Goal: Information Seeking & Learning: Learn about a topic

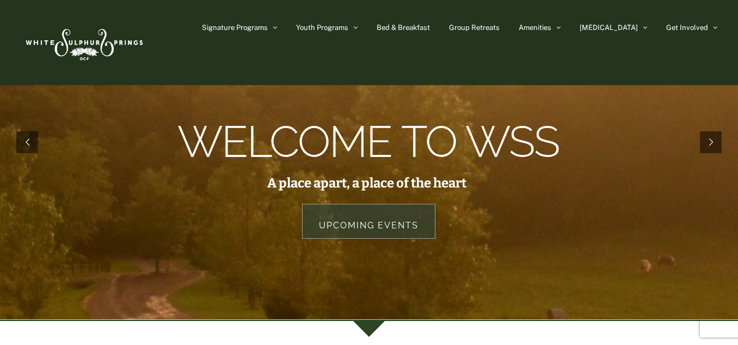
scroll to position [29, 0]
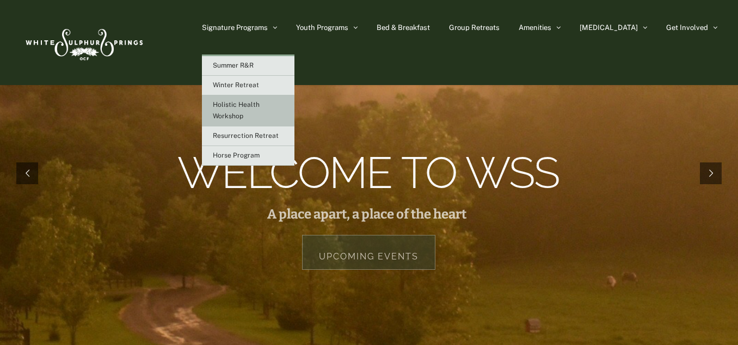
click at [260, 103] on span "Holistic Health Workshop" at bounding box center [236, 110] width 47 height 19
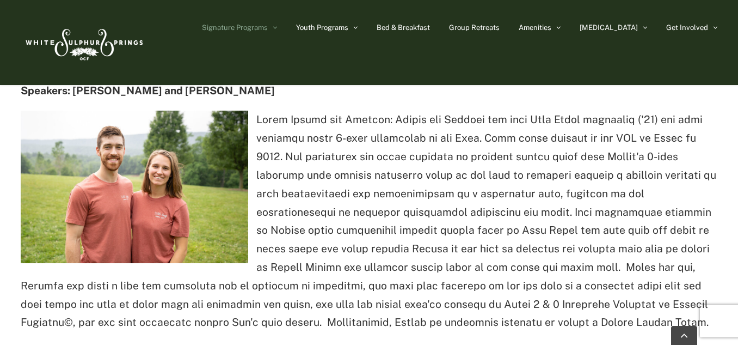
scroll to position [1413, 0]
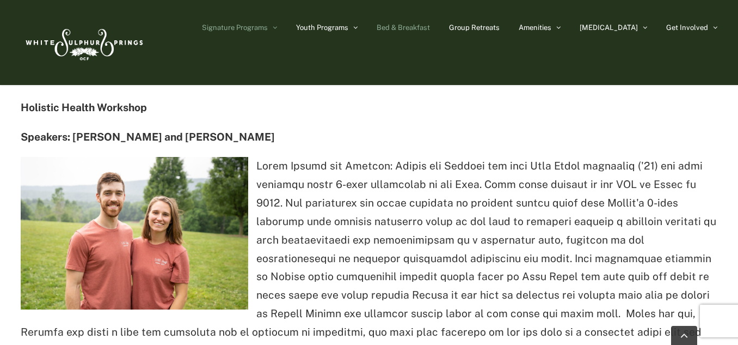
click at [430, 25] on span "Bed & Breakfast" at bounding box center [403, 27] width 53 height 7
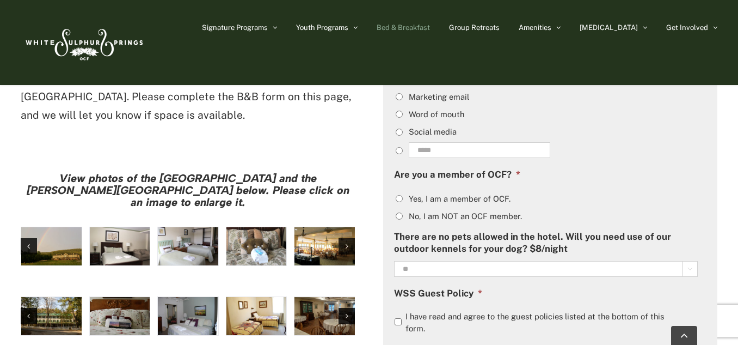
scroll to position [844, 0]
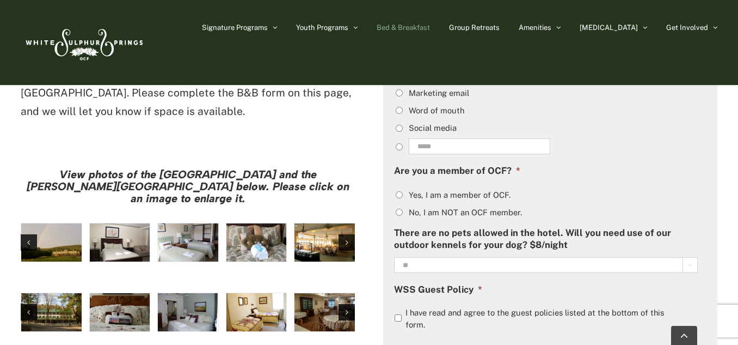
drag, startPoint x: 743, startPoint y: 39, endPoint x: 738, endPoint y: 168, distance: 129.1
click at [738, 168] on html "Skip to content Facebook YouTube Instagram Email About Us Upcoming Events Conta…" at bounding box center [369, 291] width 738 height 2270
click at [53, 223] on img "large-heritage" at bounding box center [51, 242] width 60 height 38
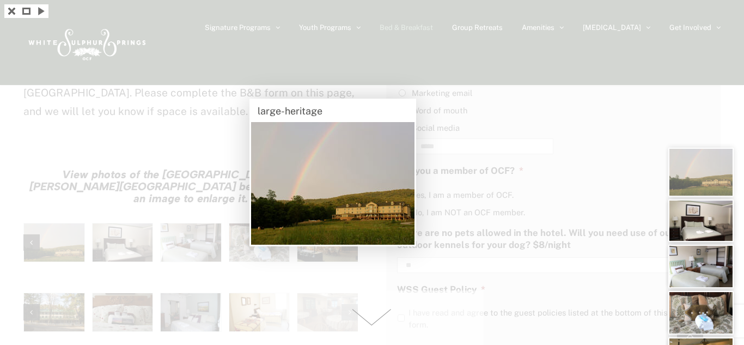
click at [368, 326] on span at bounding box center [371, 317] width 223 height 54
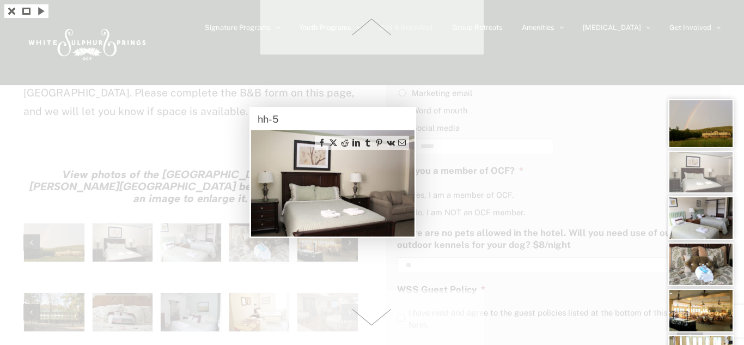
click at [368, 326] on span at bounding box center [371, 317] width 223 height 54
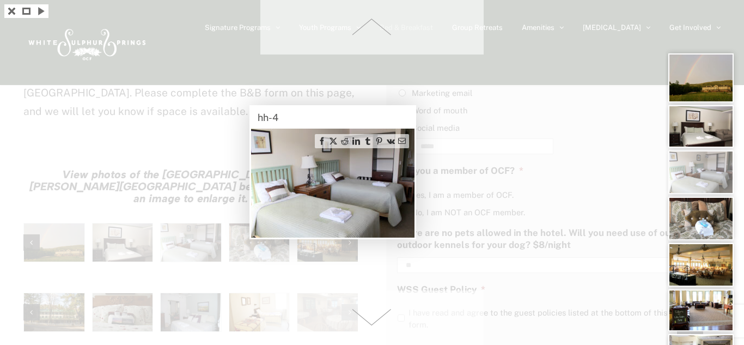
click at [368, 326] on span at bounding box center [371, 317] width 223 height 54
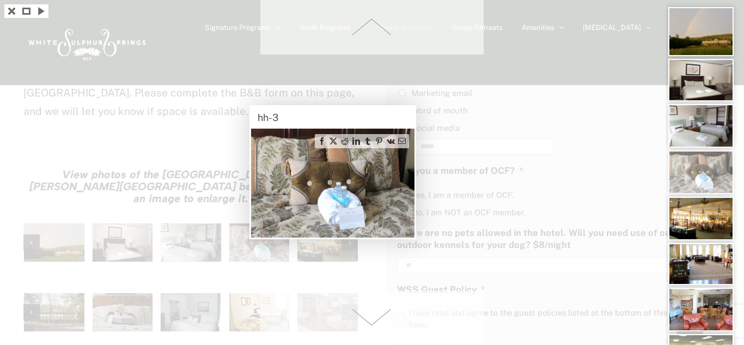
click at [368, 326] on span at bounding box center [371, 317] width 223 height 54
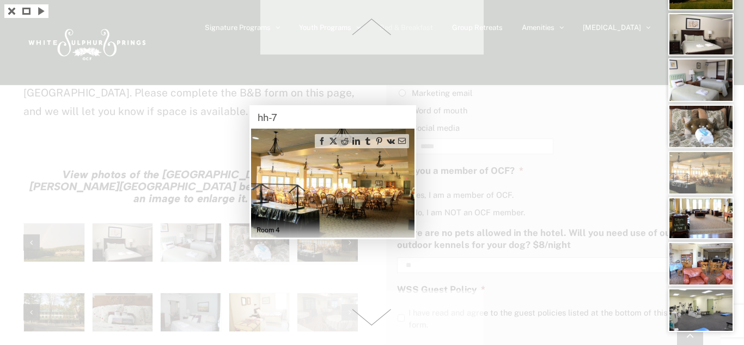
click at [368, 326] on span at bounding box center [371, 317] width 223 height 54
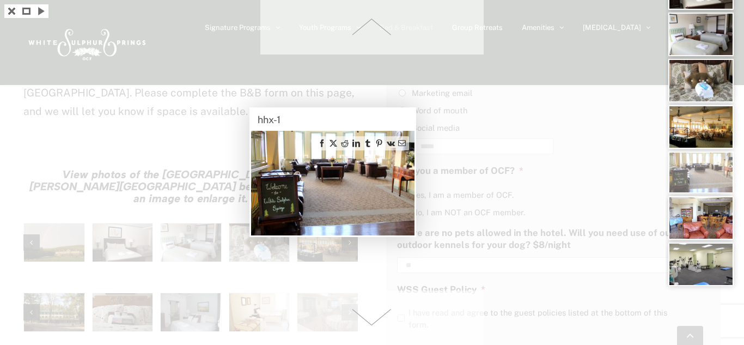
click at [368, 326] on span at bounding box center [371, 317] width 223 height 54
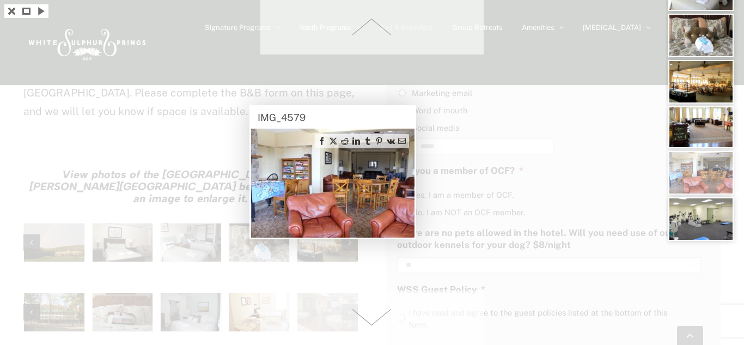
click at [368, 326] on span at bounding box center [371, 317] width 223 height 54
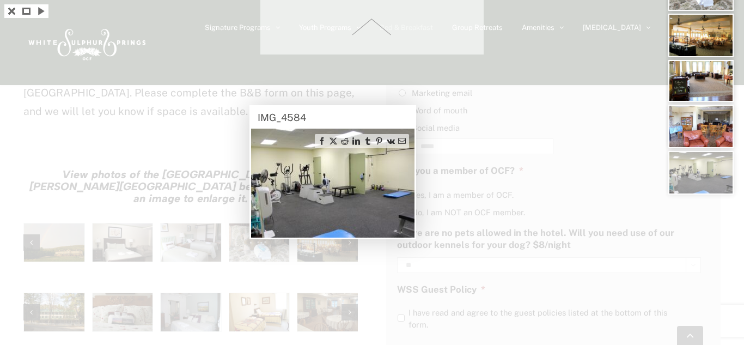
click at [368, 326] on div at bounding box center [372, 172] width 744 height 345
